Goal: Information Seeking & Learning: Learn about a topic

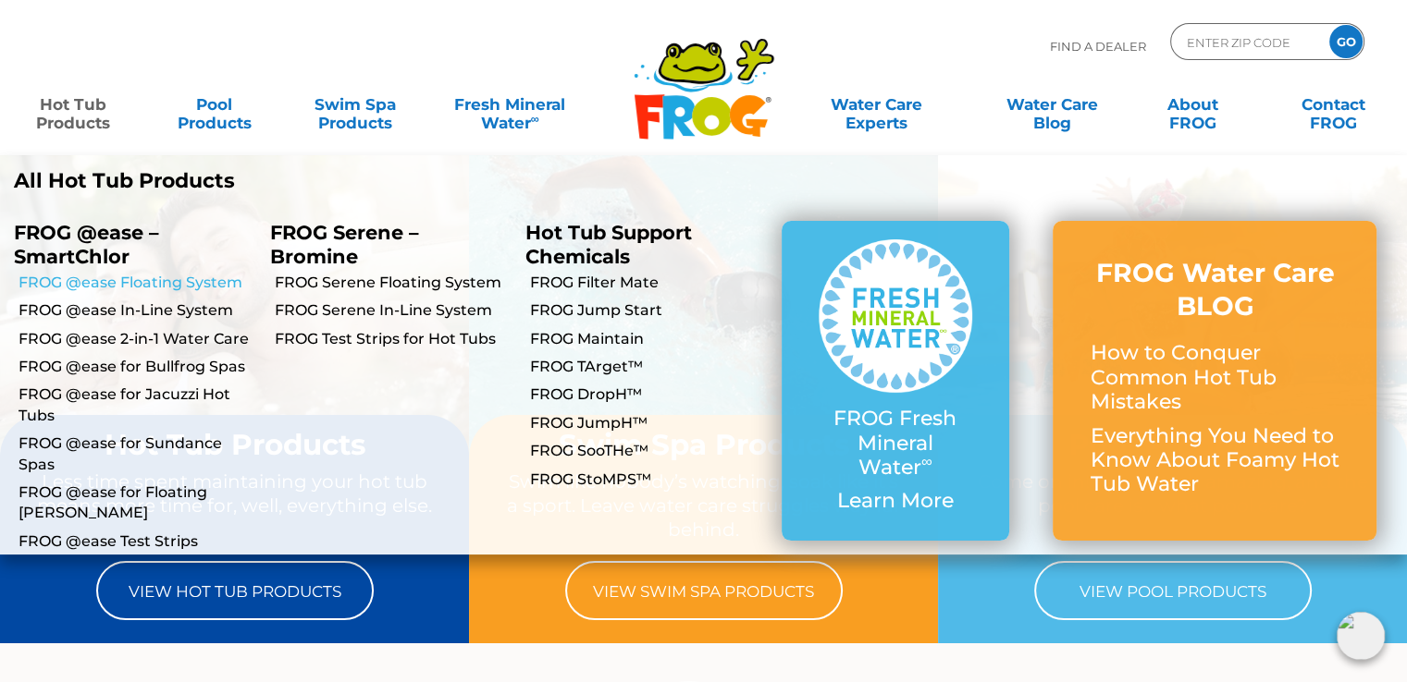
click at [95, 284] on link "FROG @ease Floating System" at bounding box center [137, 283] width 238 height 20
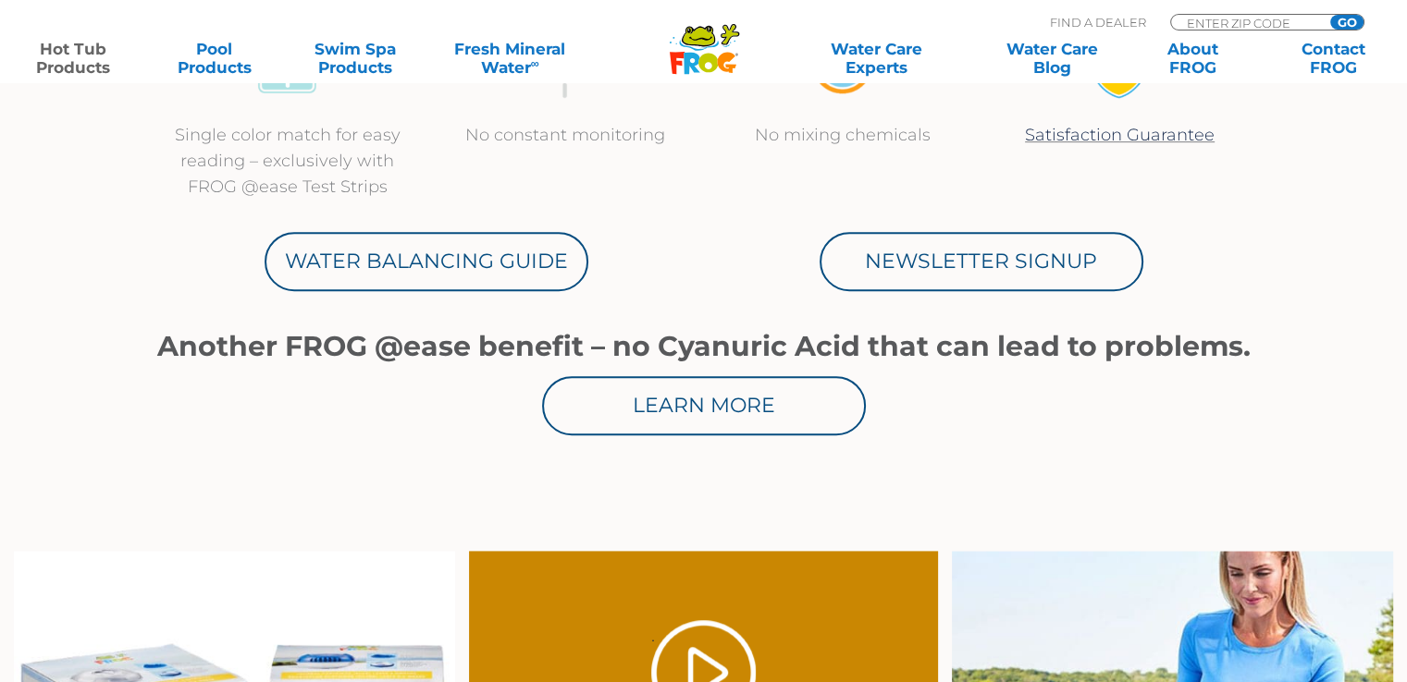
scroll to position [832, 0]
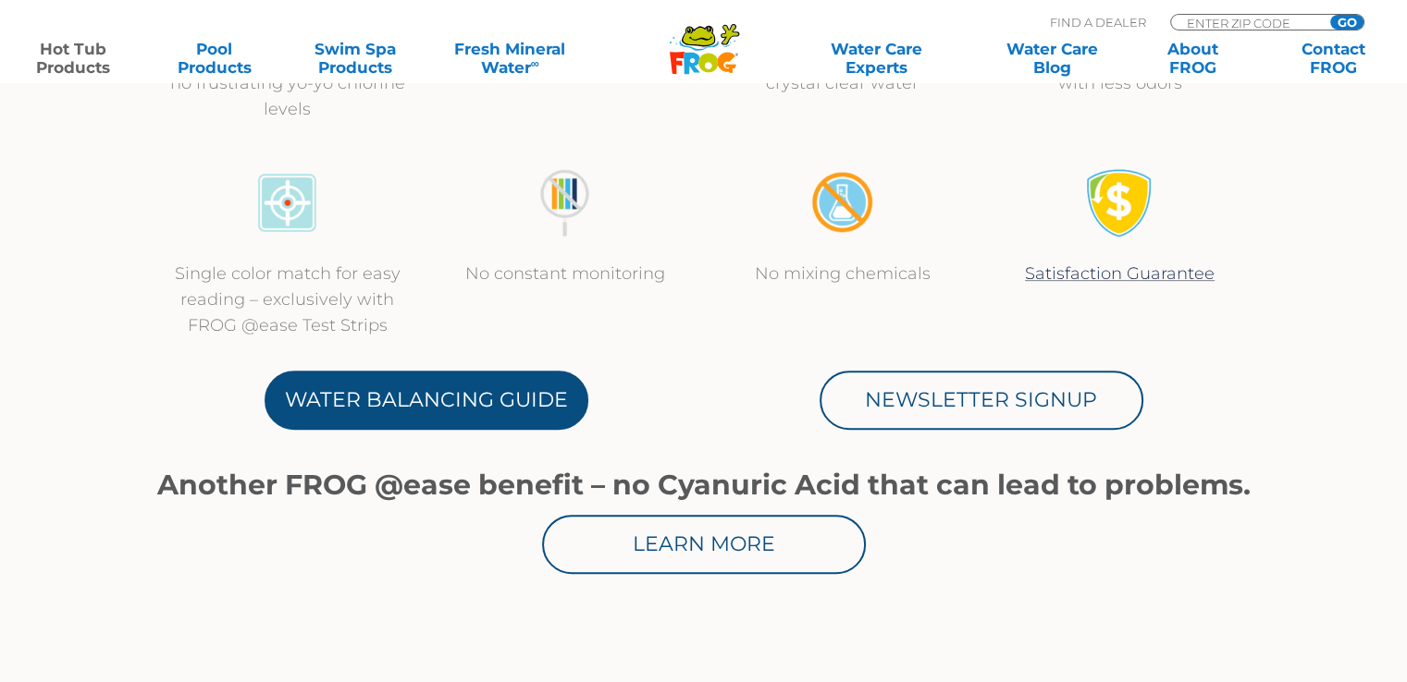
click at [421, 426] on link "Water Balancing Guide" at bounding box center [426, 400] width 324 height 59
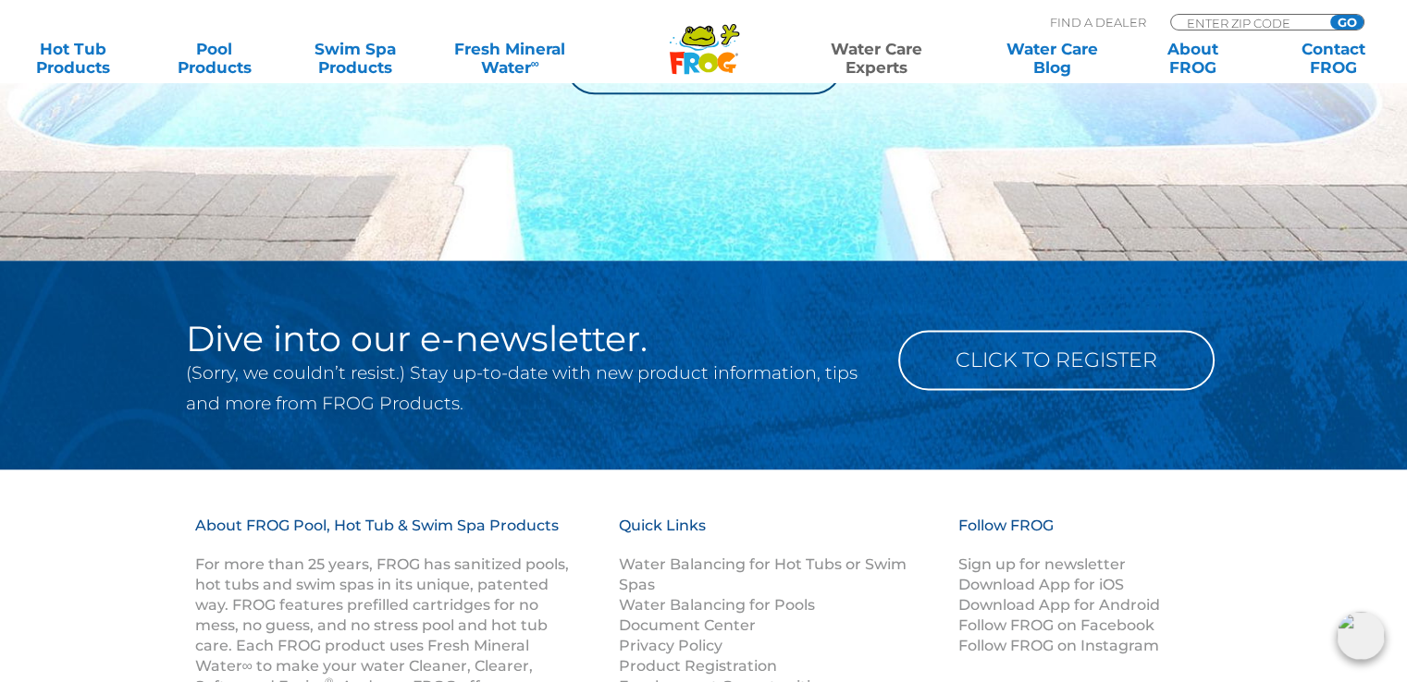
scroll to position [2312, 0]
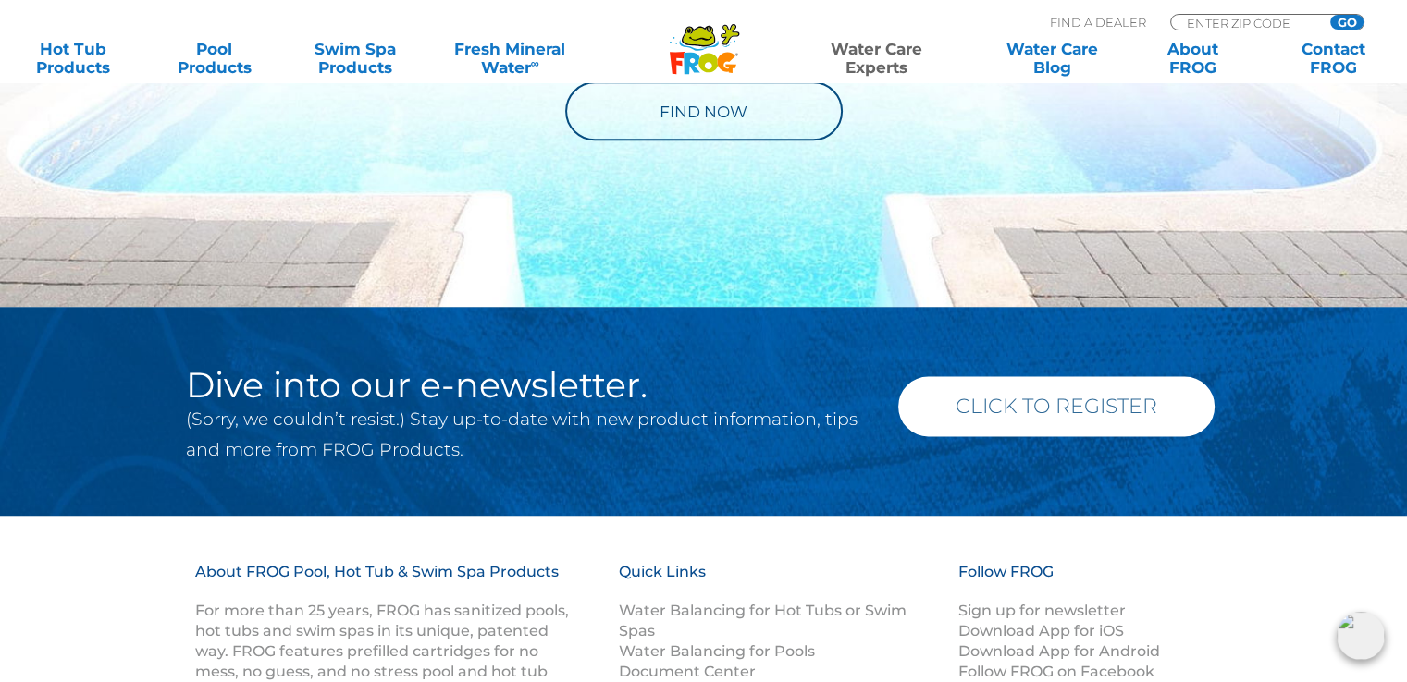
click at [1061, 410] on link "Click to Register" at bounding box center [1056, 406] width 316 height 60
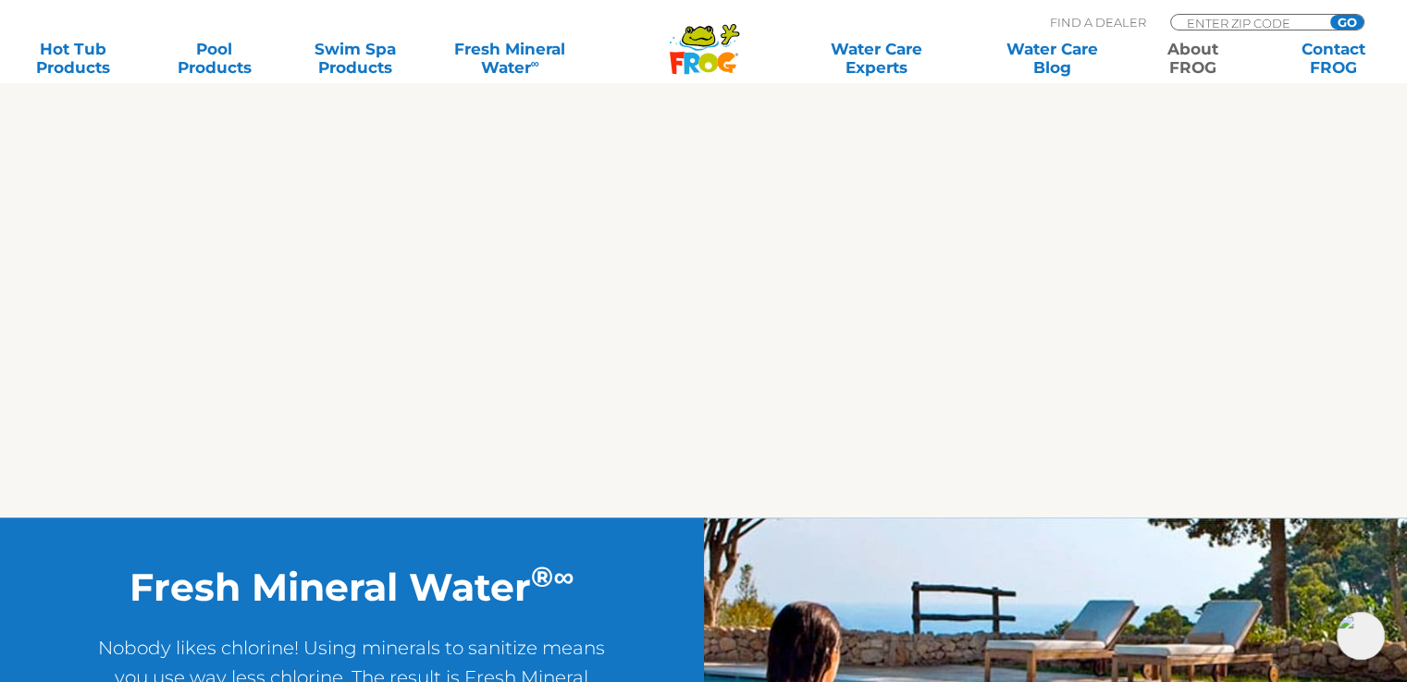
scroll to position [1017, 0]
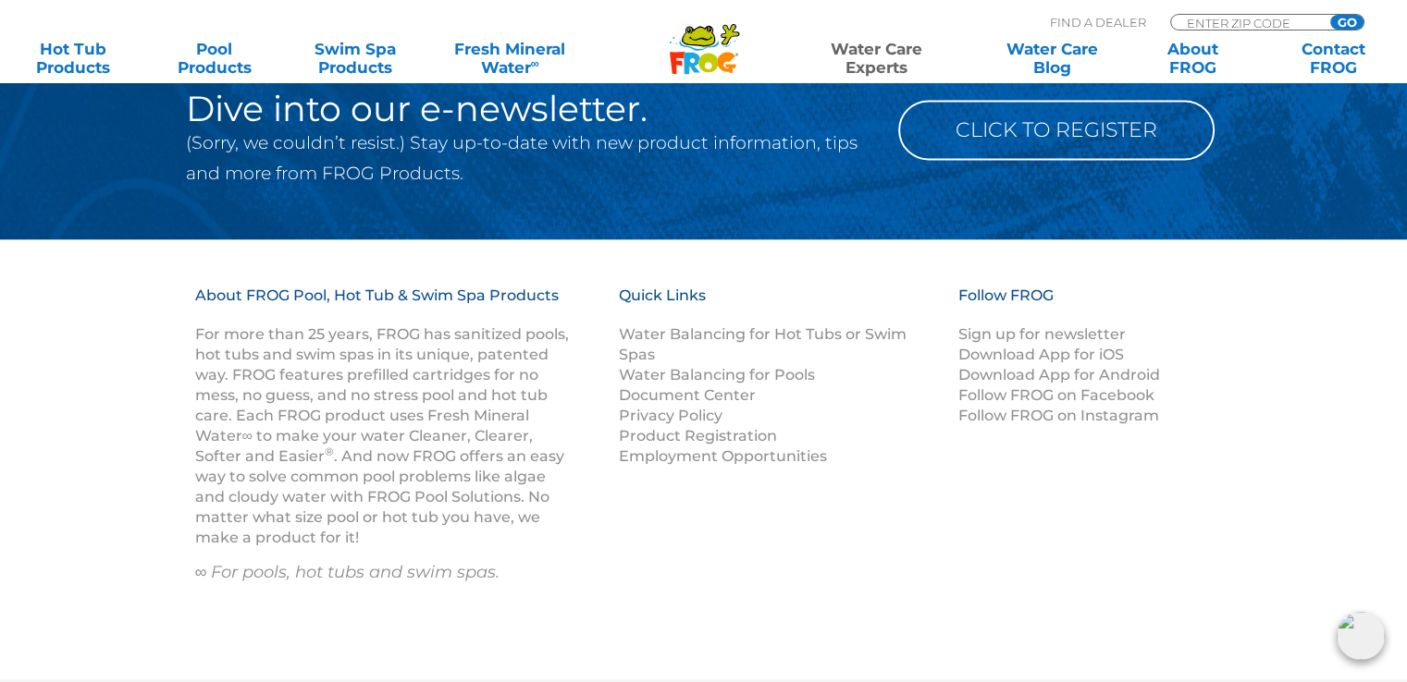
scroll to position [2589, 0]
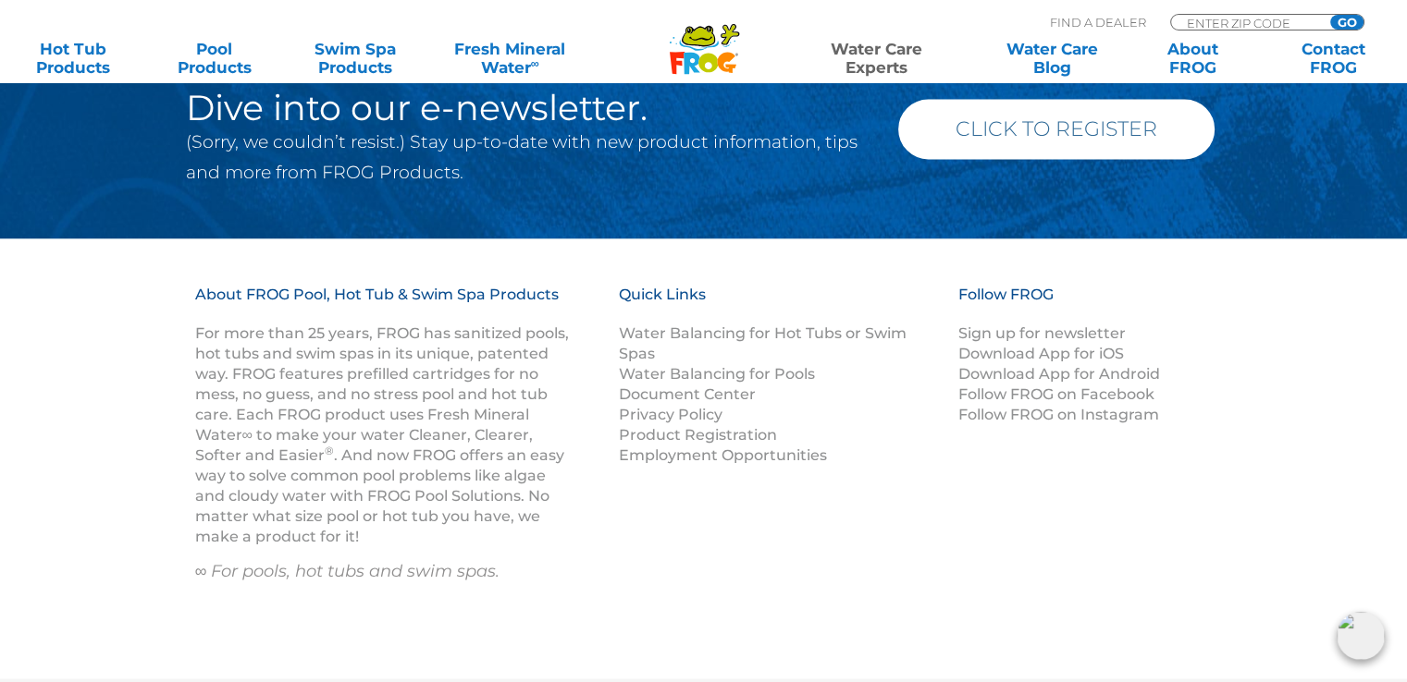
click at [1008, 139] on link "Click to Register" at bounding box center [1056, 129] width 316 height 60
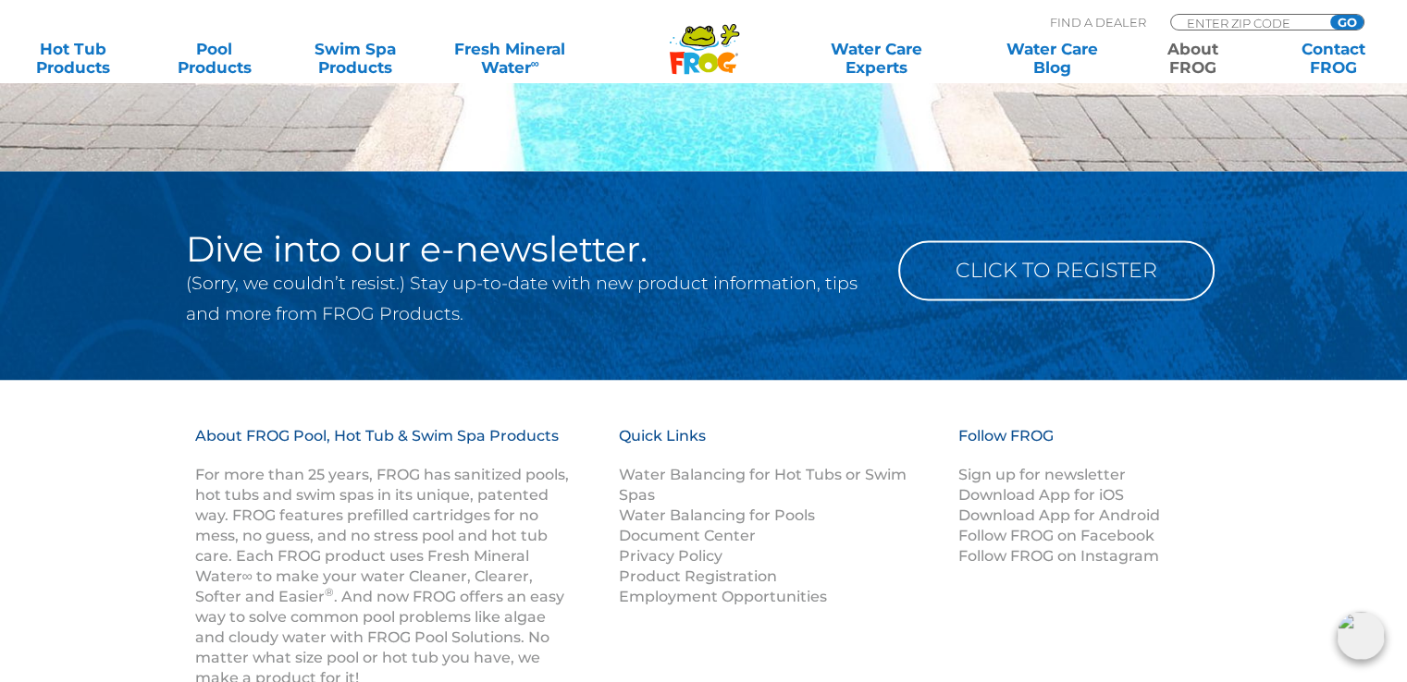
scroll to position [2404, 0]
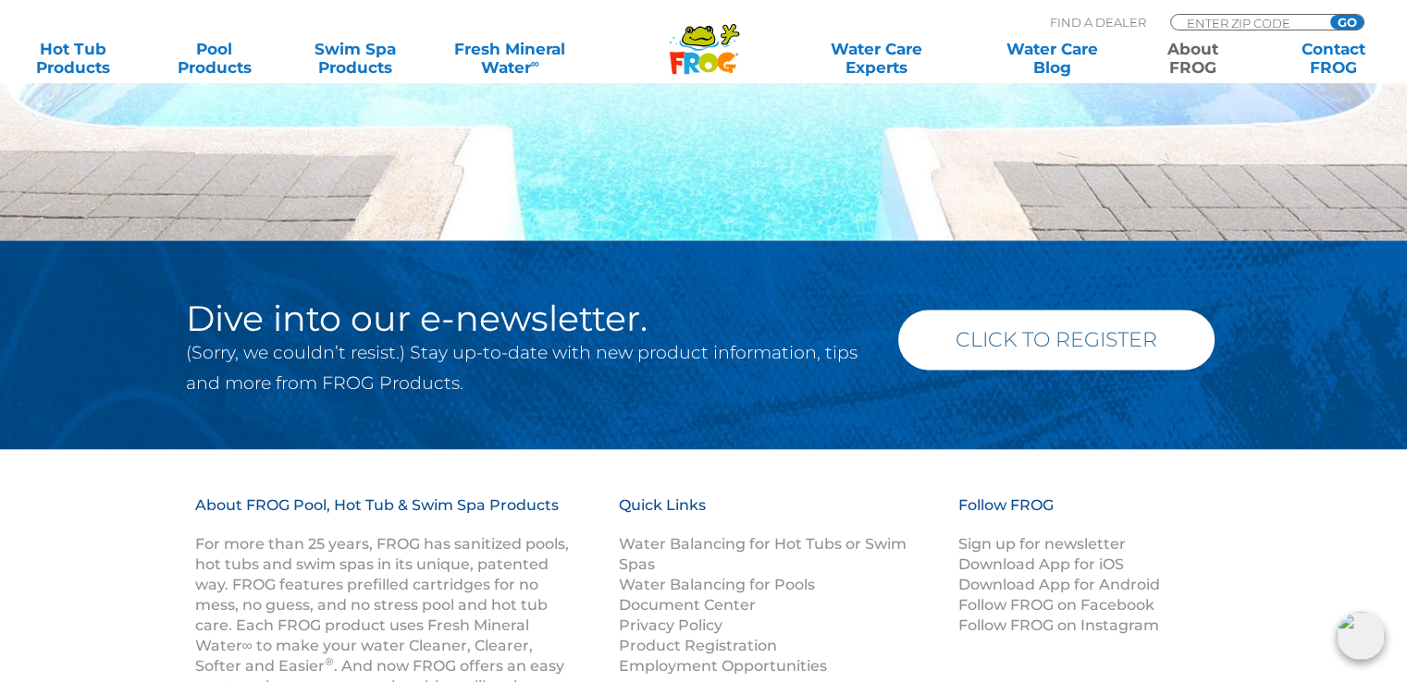
click at [1002, 334] on link "Click to Register" at bounding box center [1056, 340] width 316 height 60
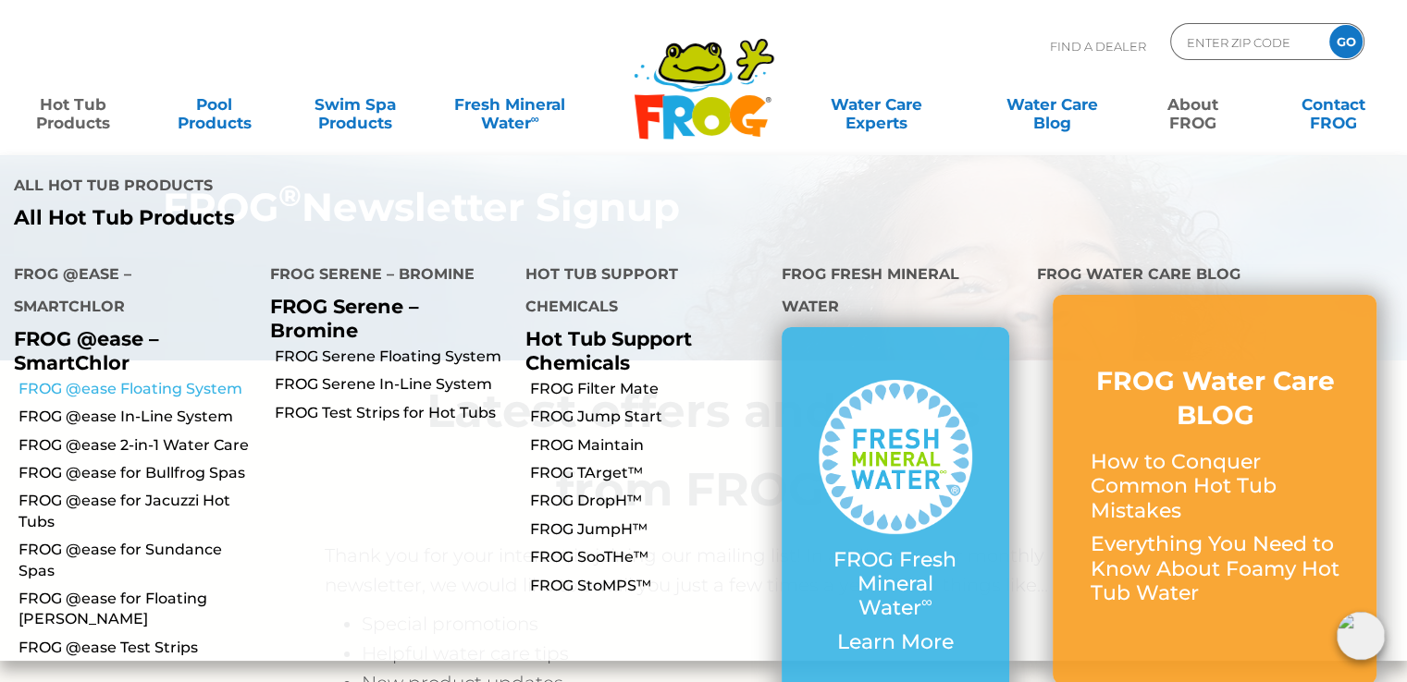
click at [113, 388] on link "FROG @ease Floating System" at bounding box center [137, 389] width 238 height 20
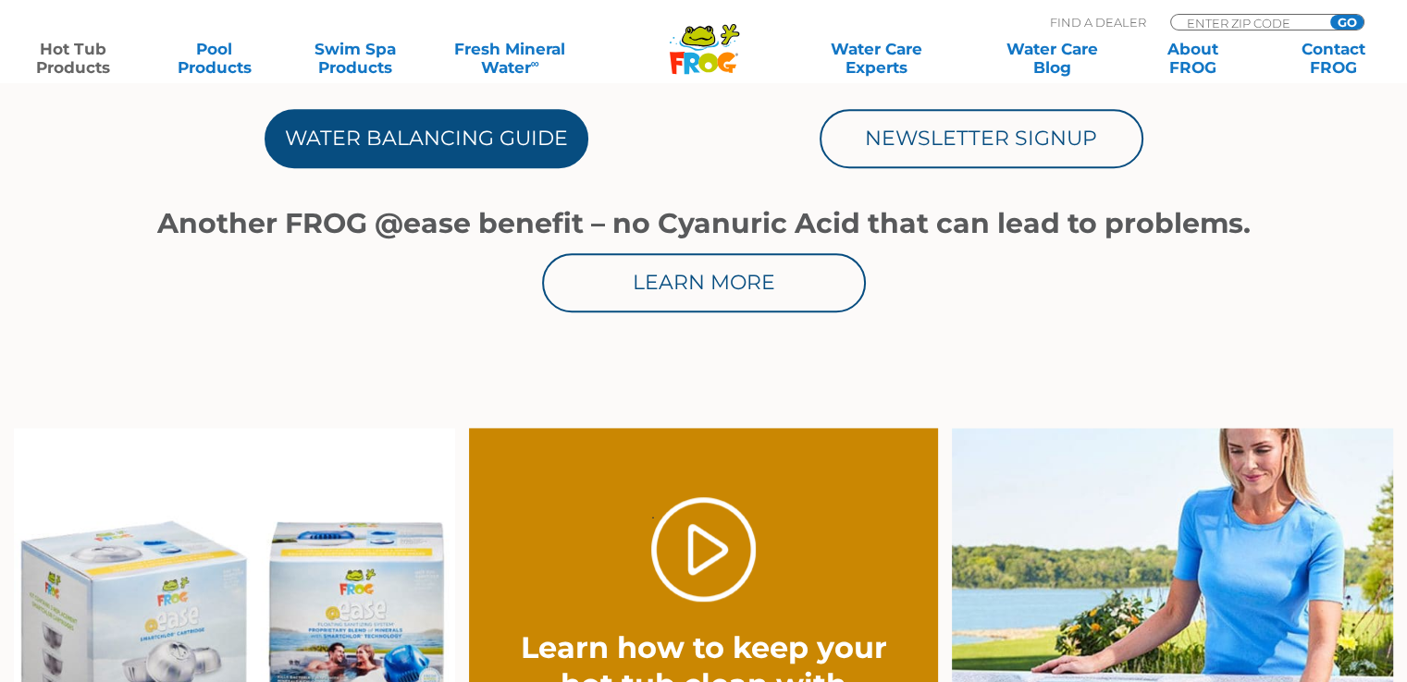
scroll to position [925, 0]
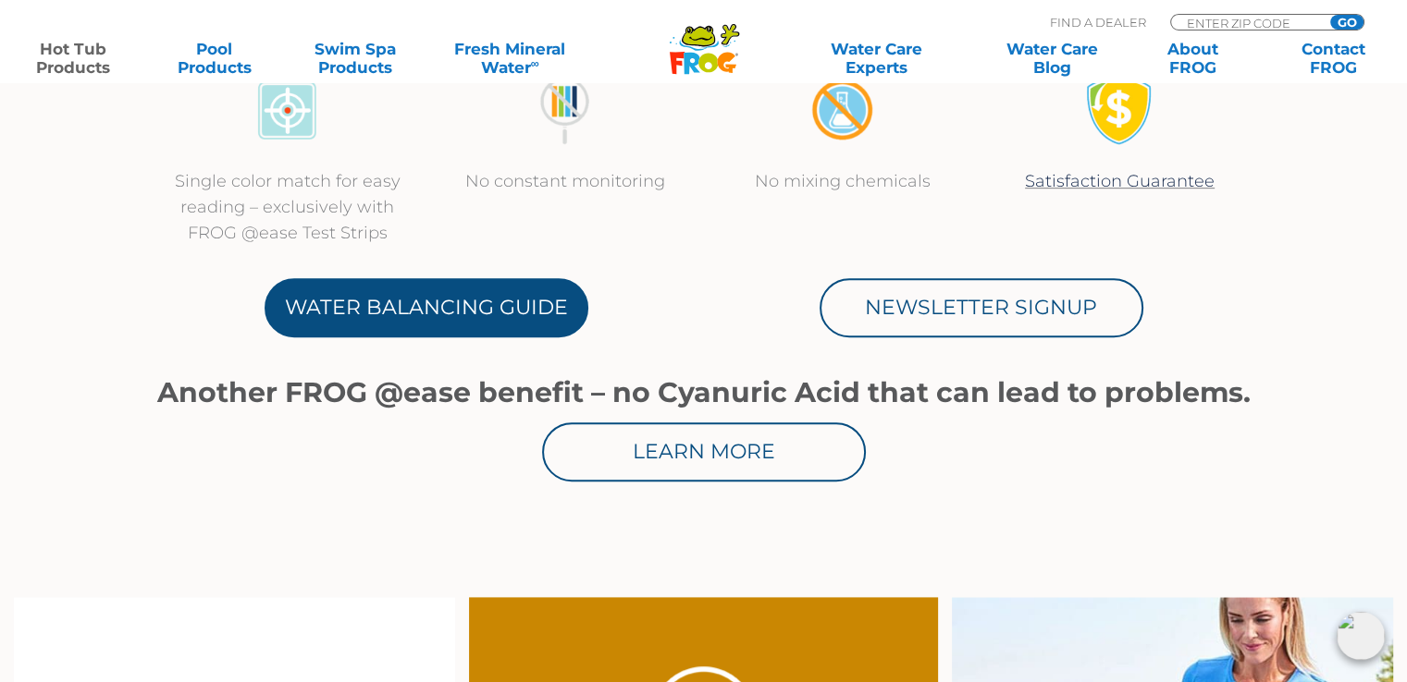
click at [423, 317] on link "Water Balancing Guide" at bounding box center [426, 307] width 324 height 59
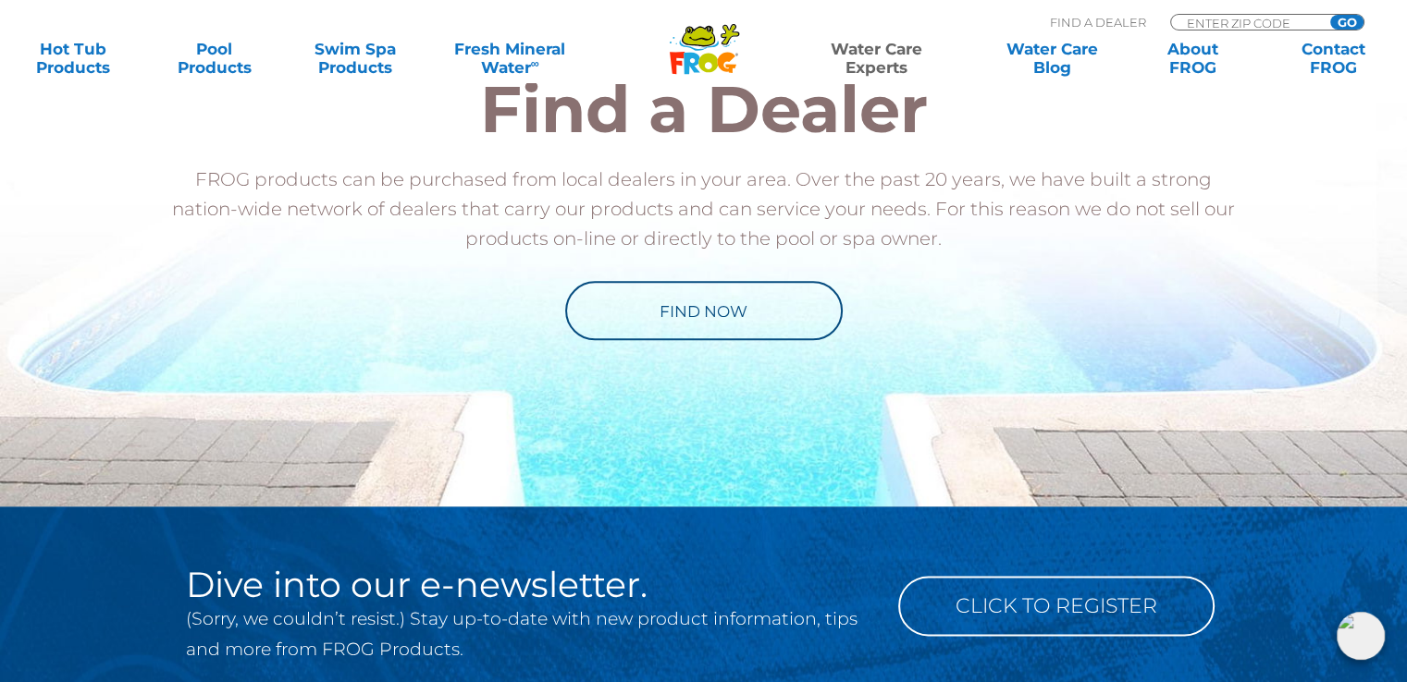
scroll to position [2219, 0]
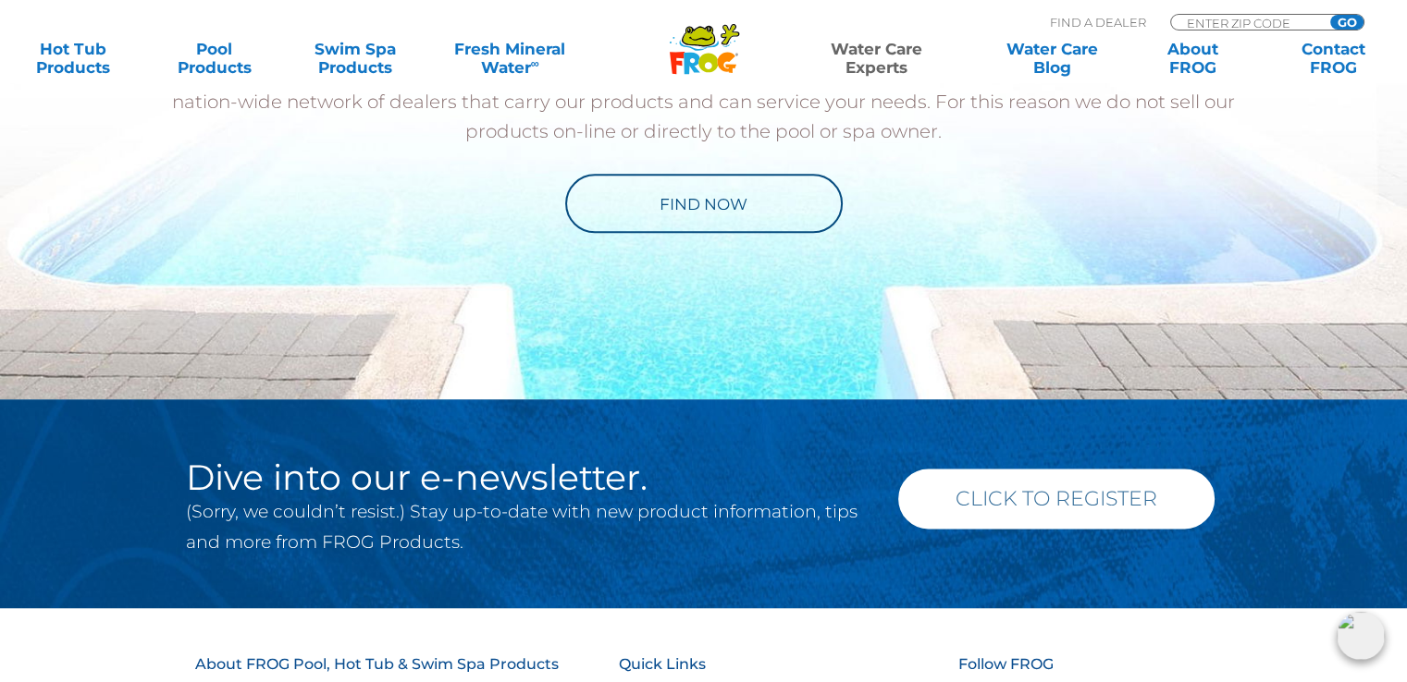
click at [1044, 485] on link "Click to Register" at bounding box center [1056, 499] width 316 height 60
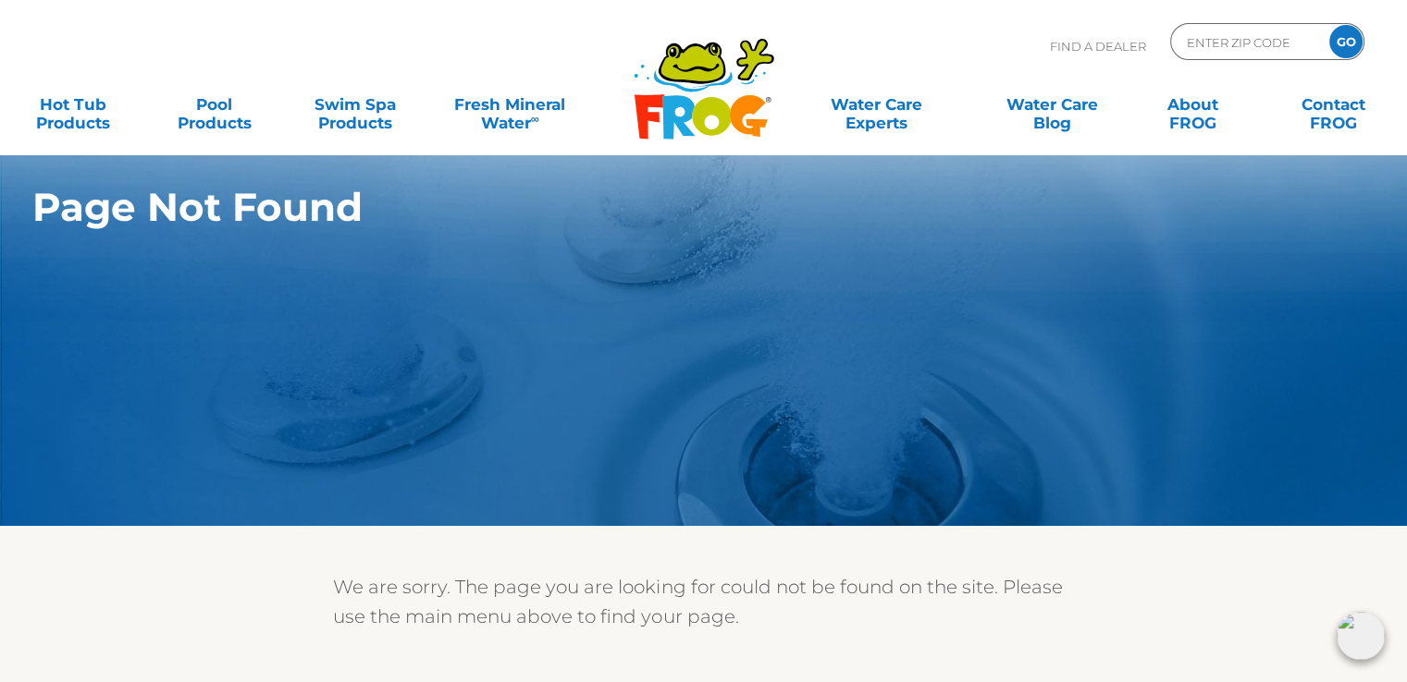
click at [909, 398] on section "Page Not Found" at bounding box center [703, 263] width 1407 height 526
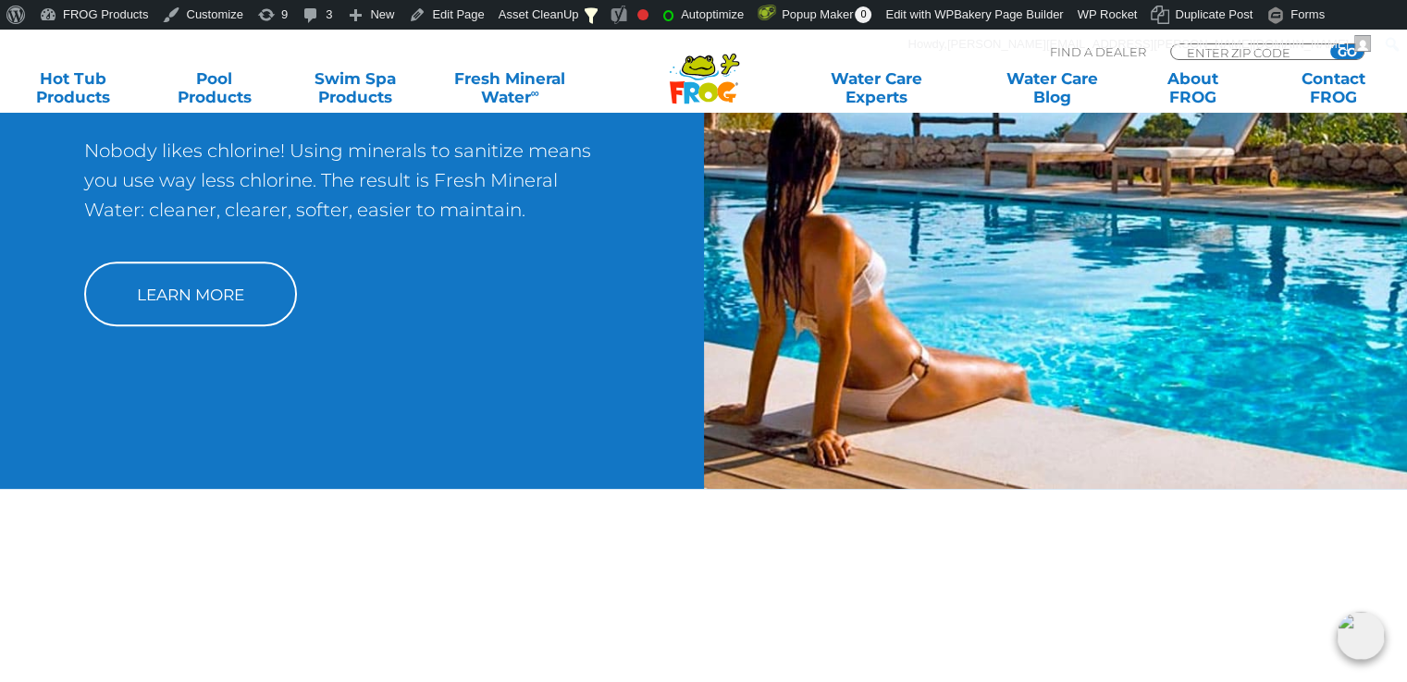
scroll to position [740, 0]
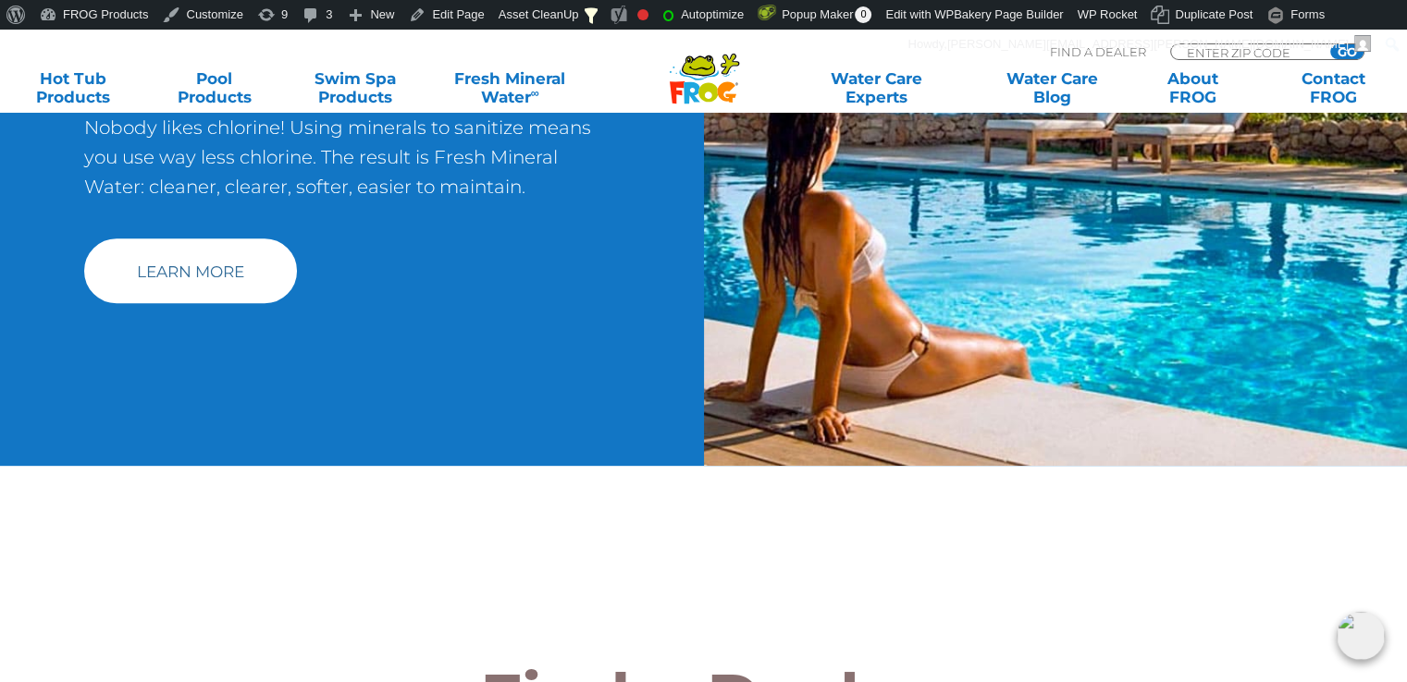
click at [227, 280] on link "Learn More" at bounding box center [190, 271] width 213 height 65
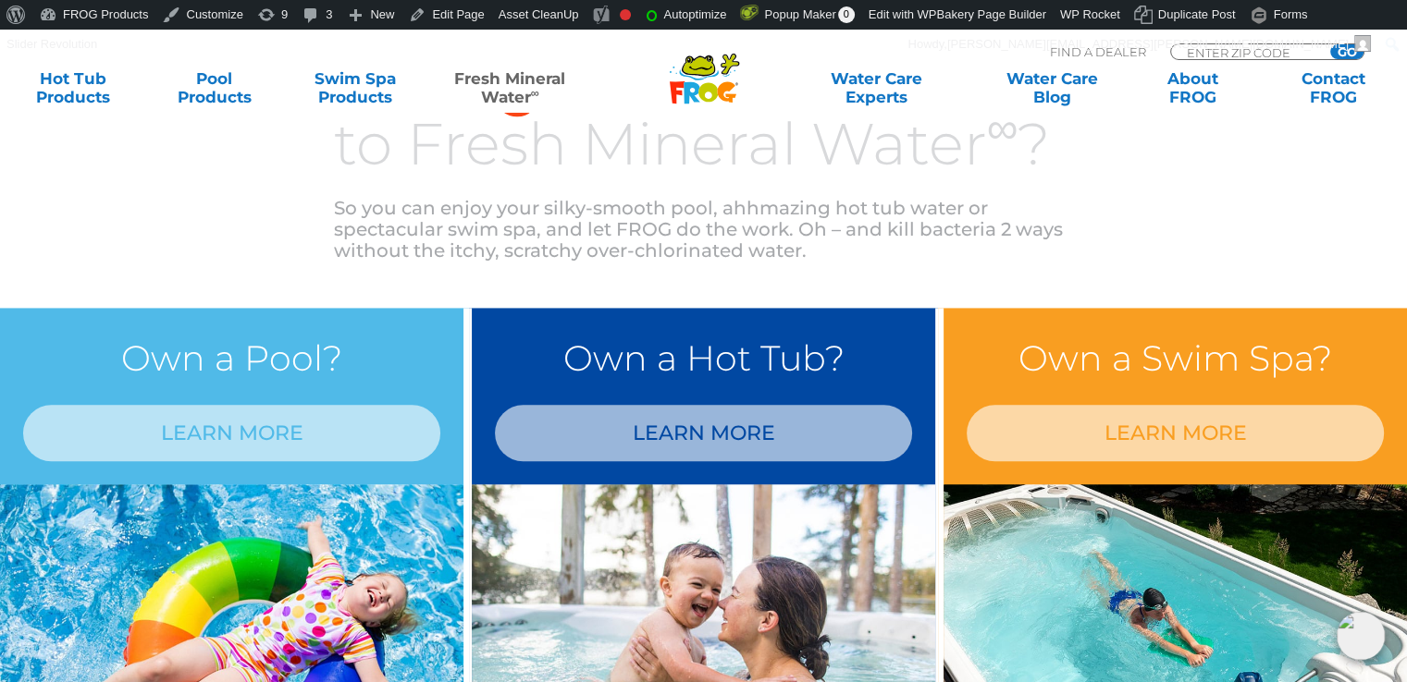
scroll to position [1387, 0]
